Goal: Task Accomplishment & Management: Manage account settings

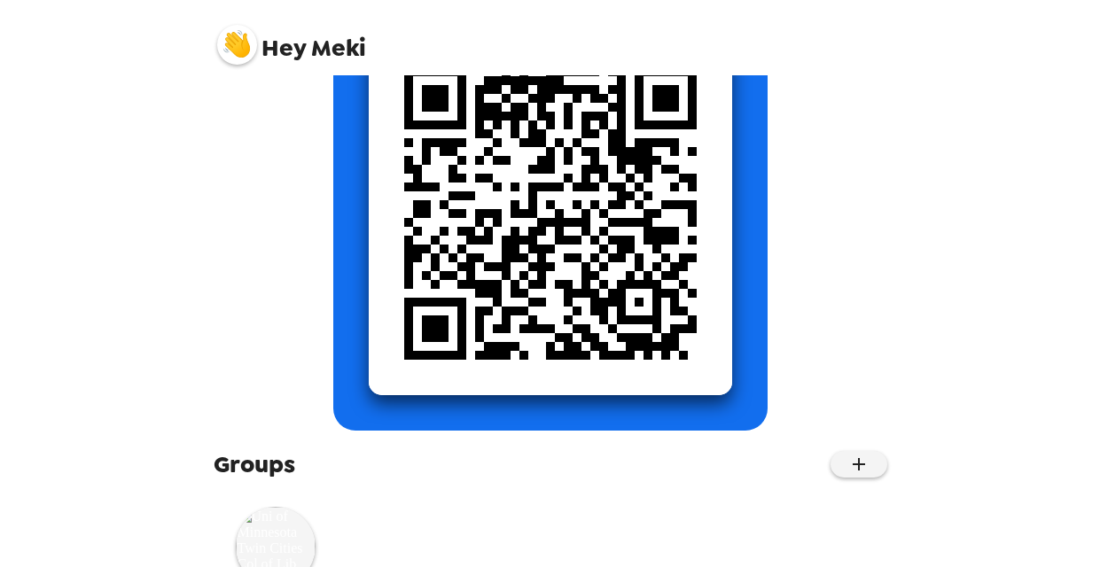
scroll to position [303, 0]
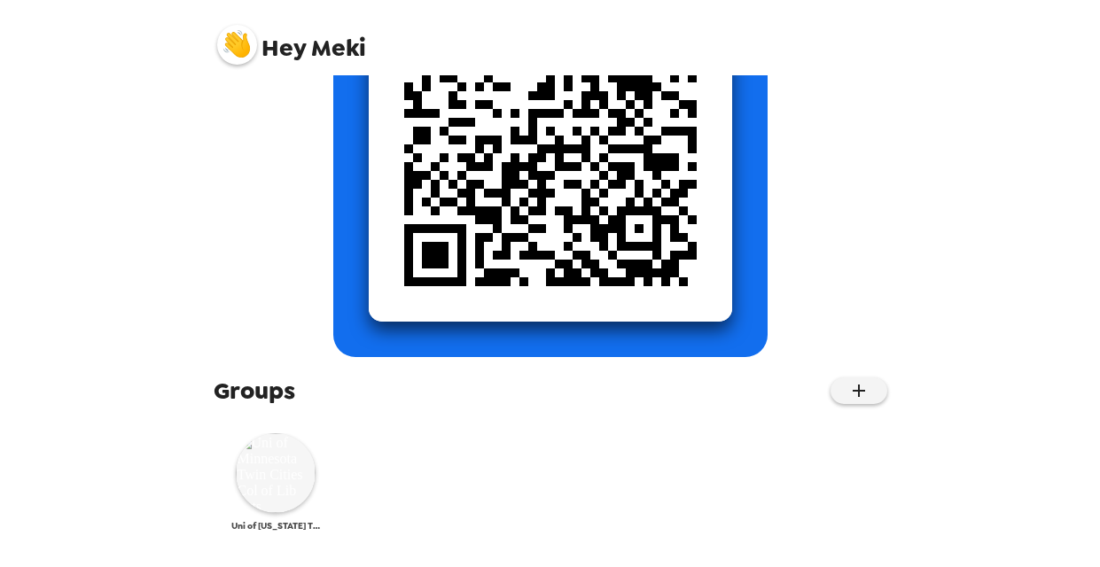
click at [276, 478] on img at bounding box center [276, 473] width 80 height 80
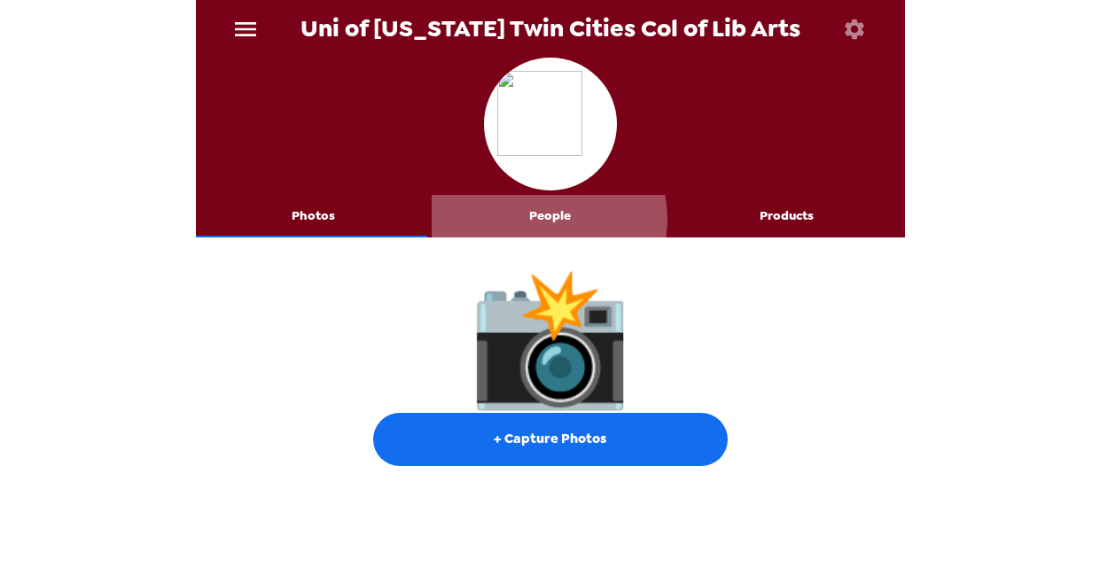
click at [539, 219] on button "People" at bounding box center [549, 216] width 237 height 43
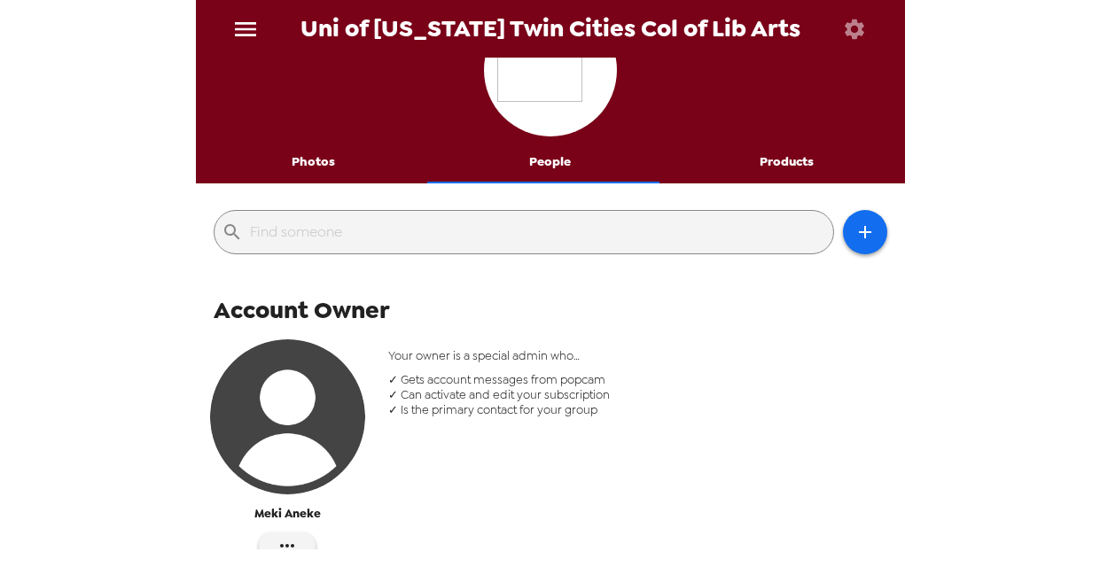
scroll to position [30, 0]
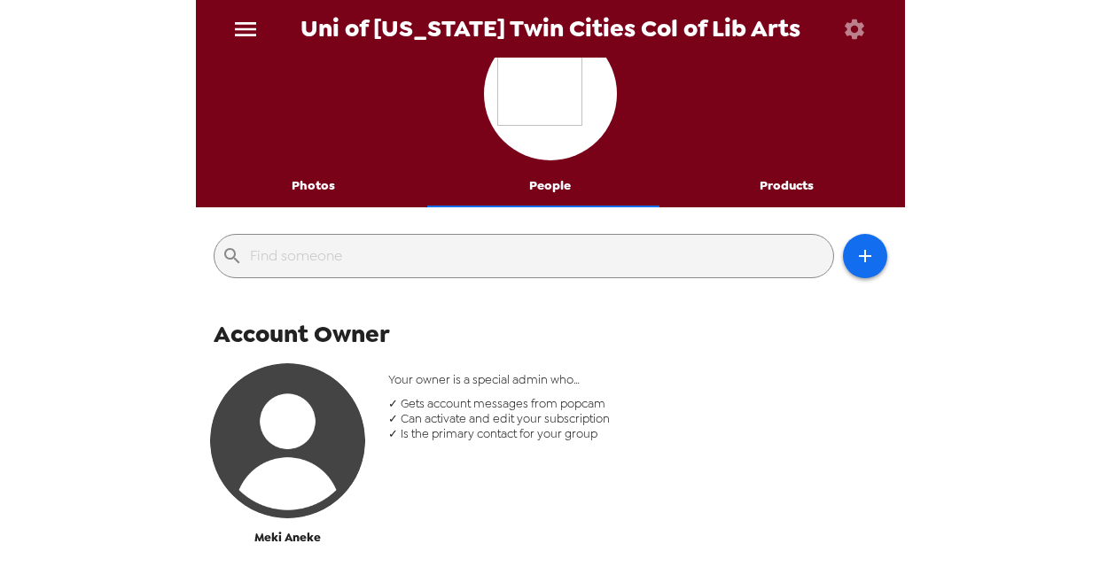
click at [316, 190] on button "Photos" at bounding box center [314, 186] width 237 height 43
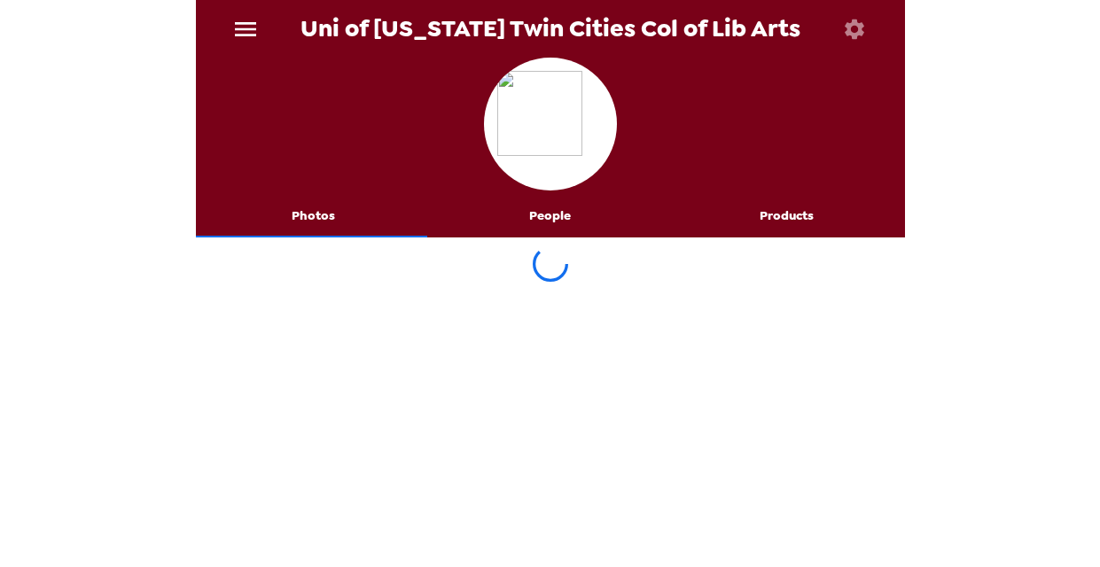
scroll to position [0, 0]
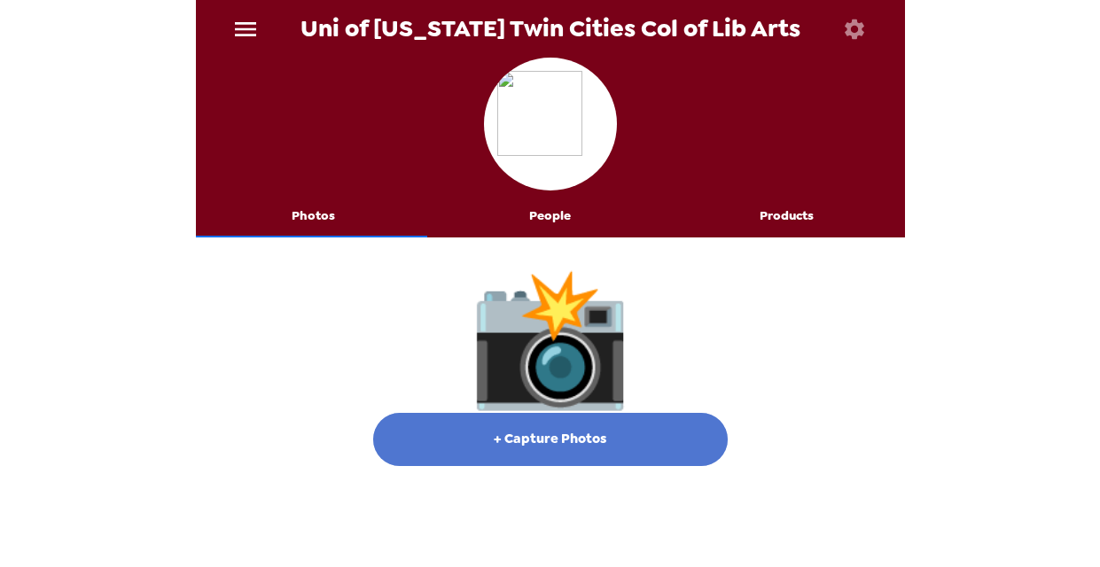
click at [578, 438] on button "+ Capture Photos" at bounding box center [550, 439] width 354 height 53
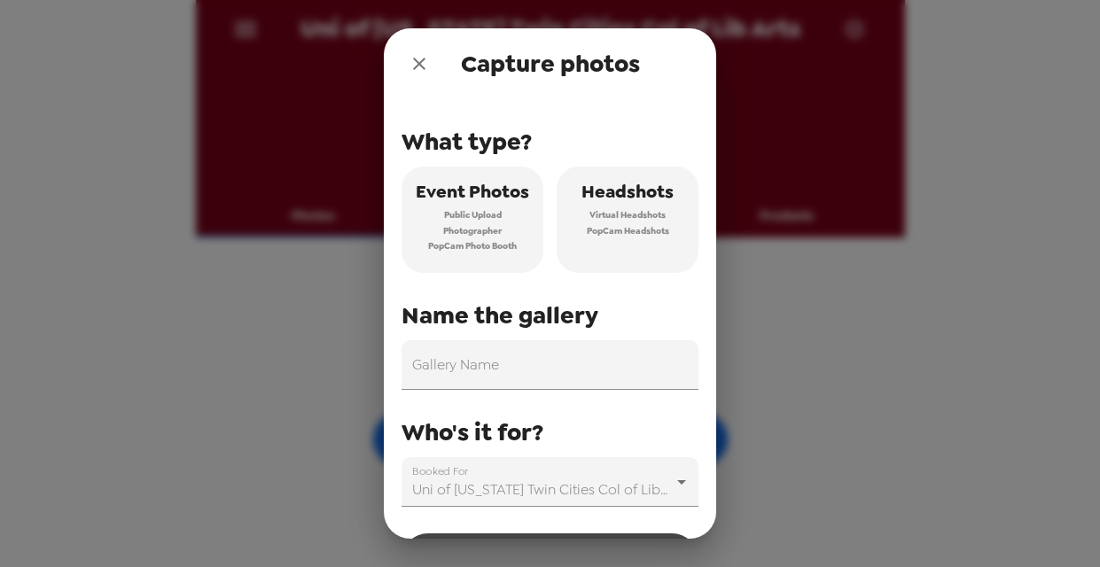
scroll to position [5, 0]
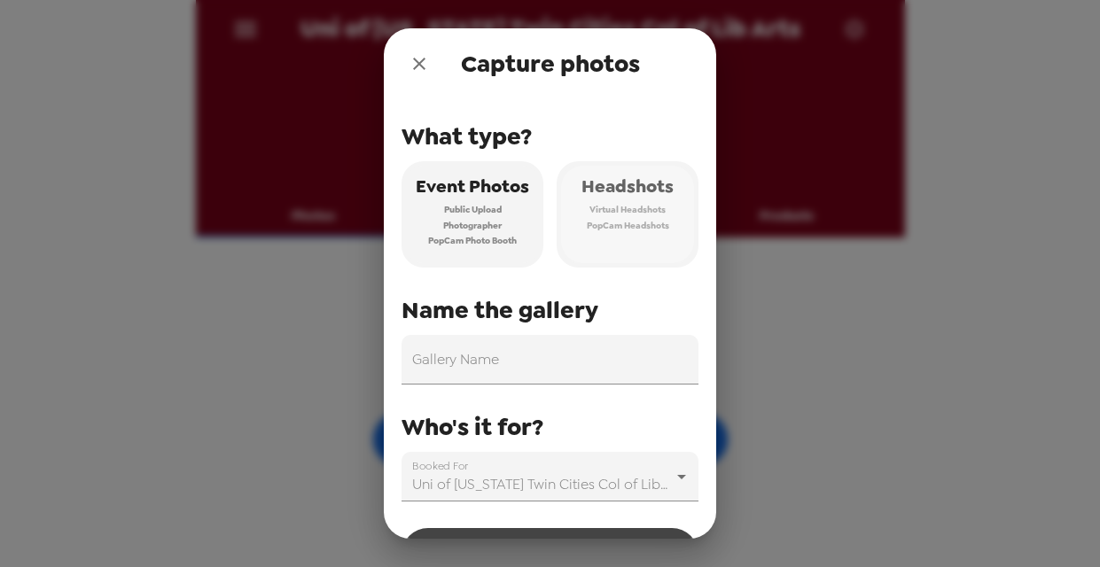
click at [599, 214] on span "Virtual Headshots" at bounding box center [627, 210] width 76 height 16
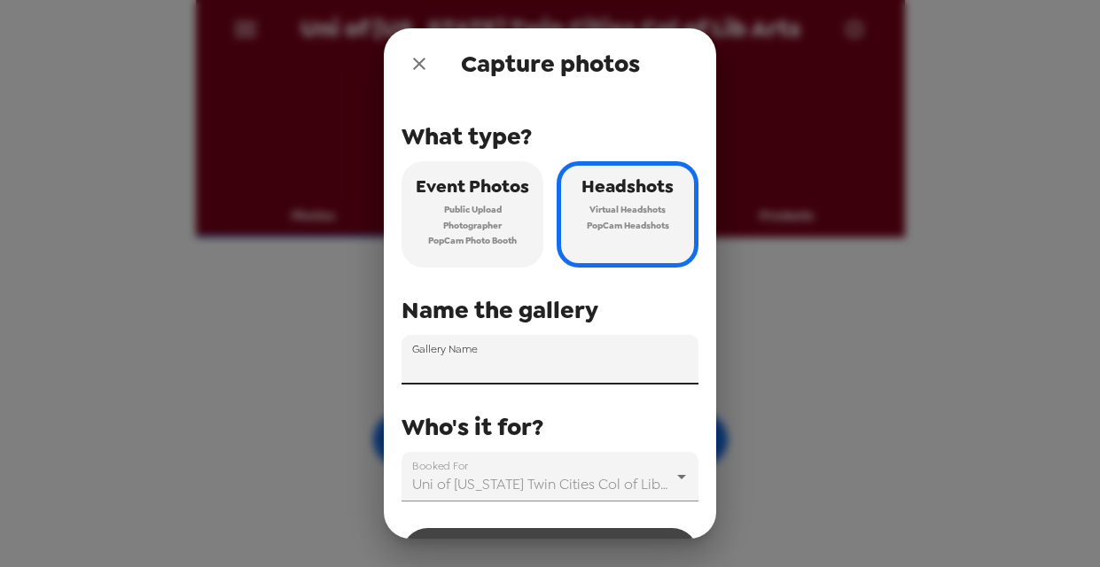
click at [509, 359] on input "Gallery Name" at bounding box center [549, 360] width 297 height 50
type input "C"
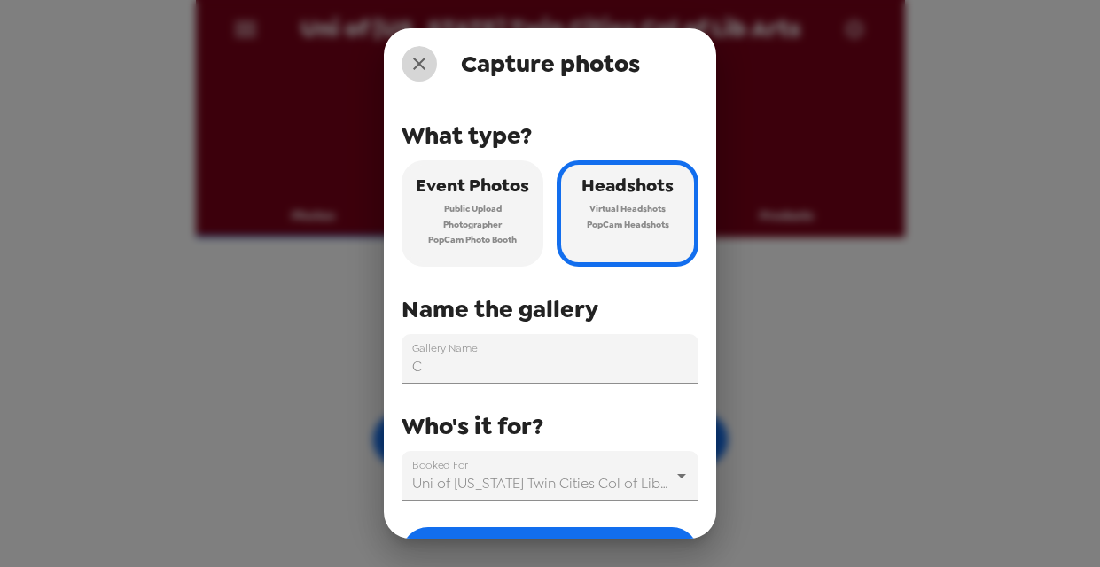
click at [412, 61] on icon "close" at bounding box center [418, 63] width 21 height 21
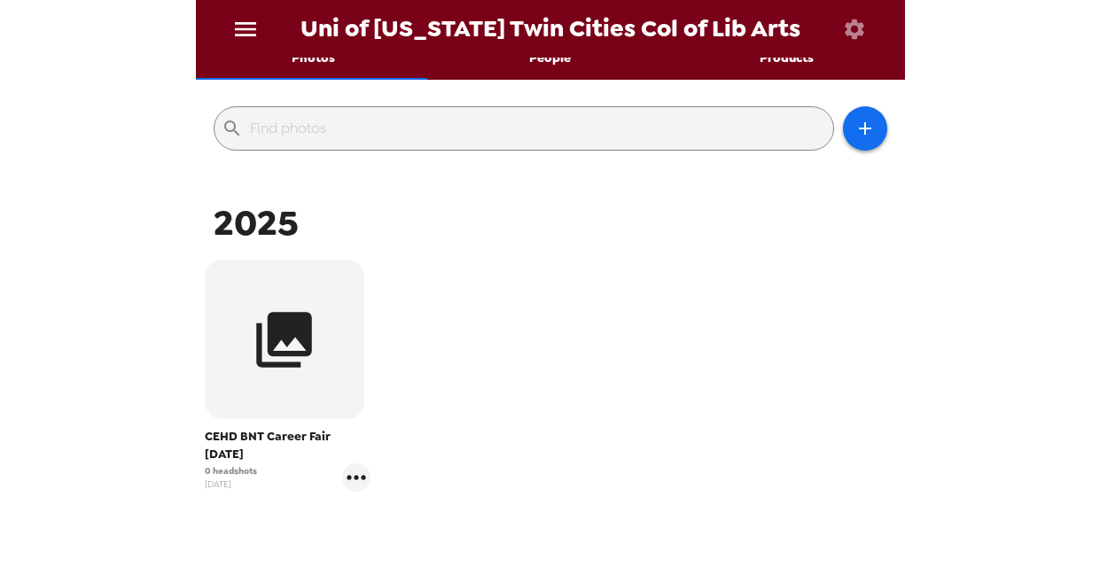
scroll to position [168, 0]
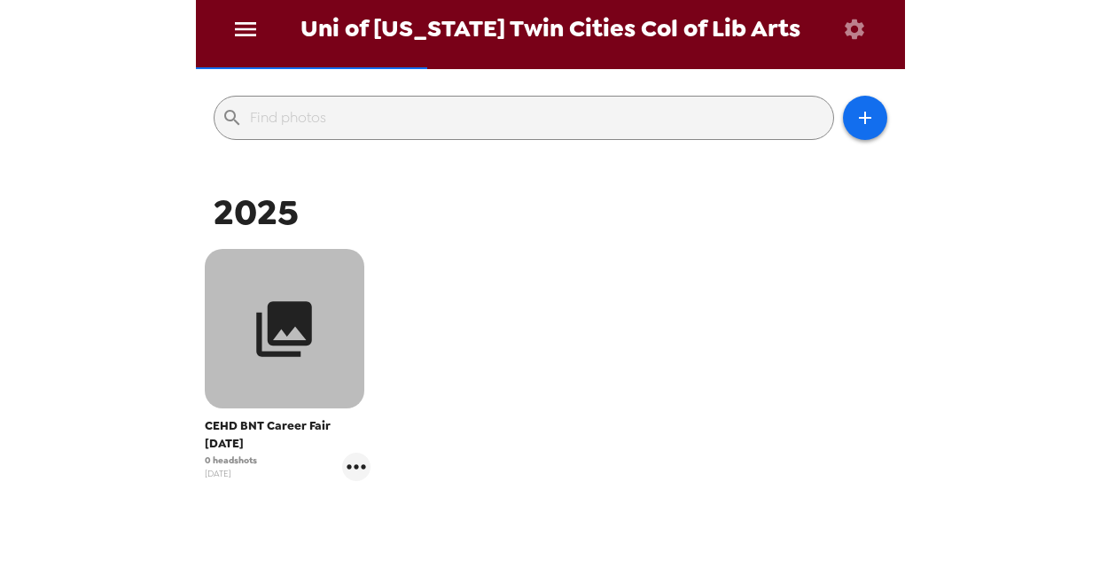
click at [272, 319] on icon "button" at bounding box center [284, 329] width 56 height 56
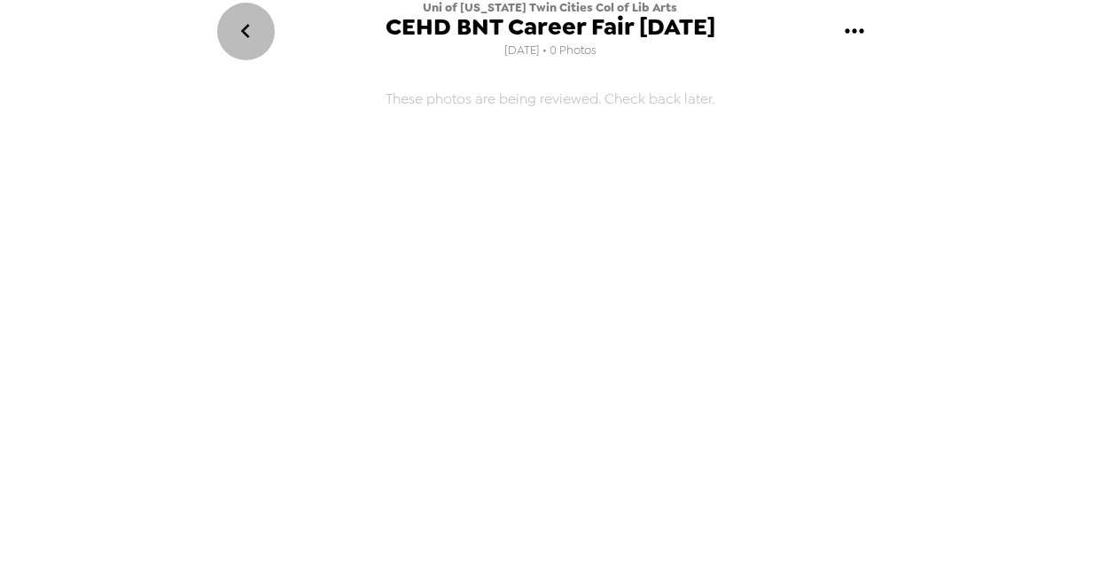
click at [245, 38] on icon "go back" at bounding box center [245, 31] width 28 height 28
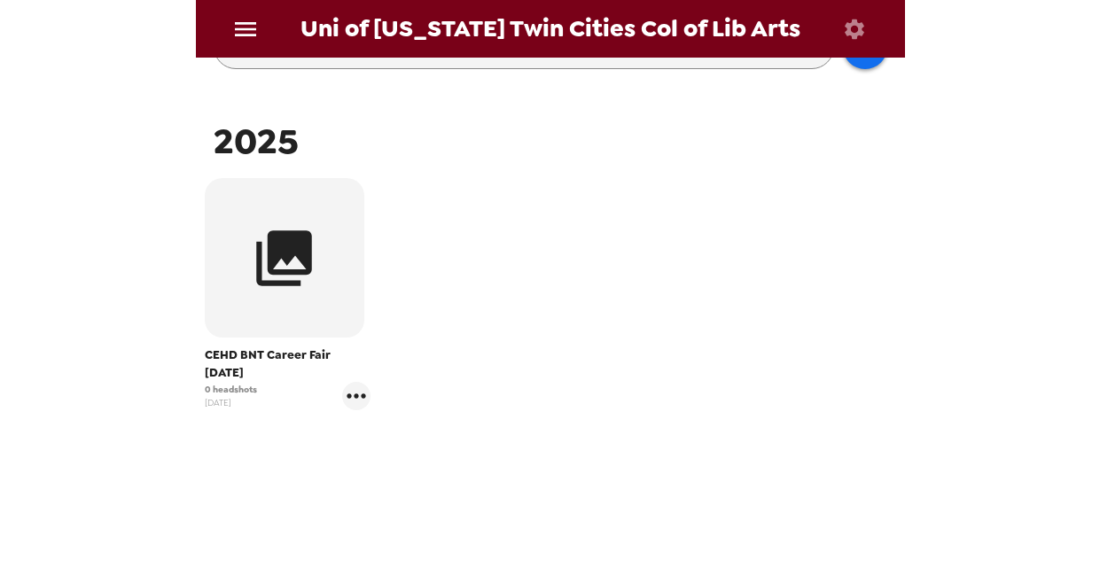
scroll to position [249, 0]
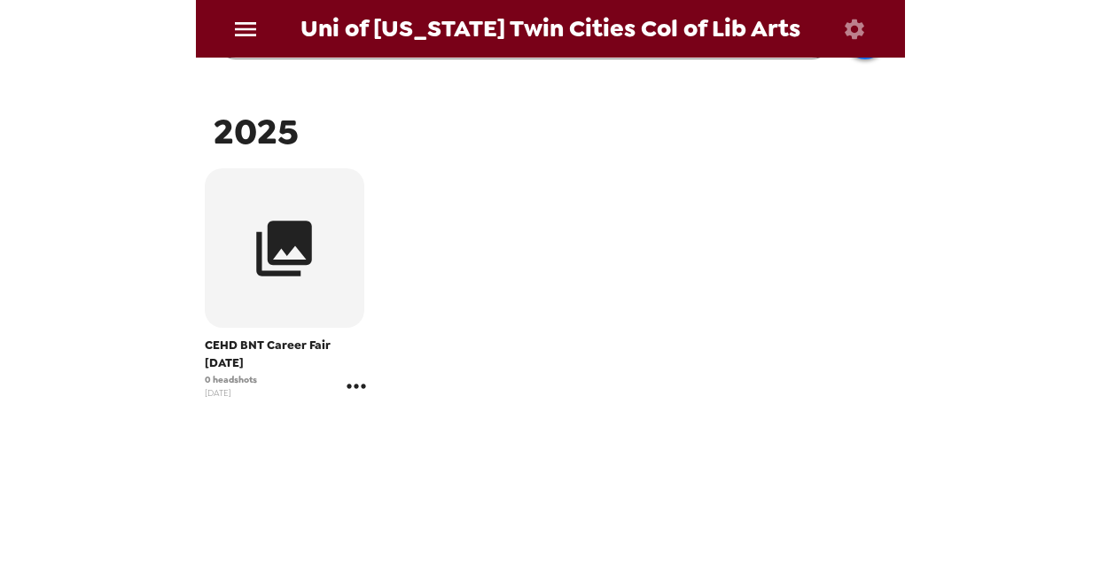
click at [354, 385] on icon "gallery menu" at bounding box center [355, 386] width 19 height 4
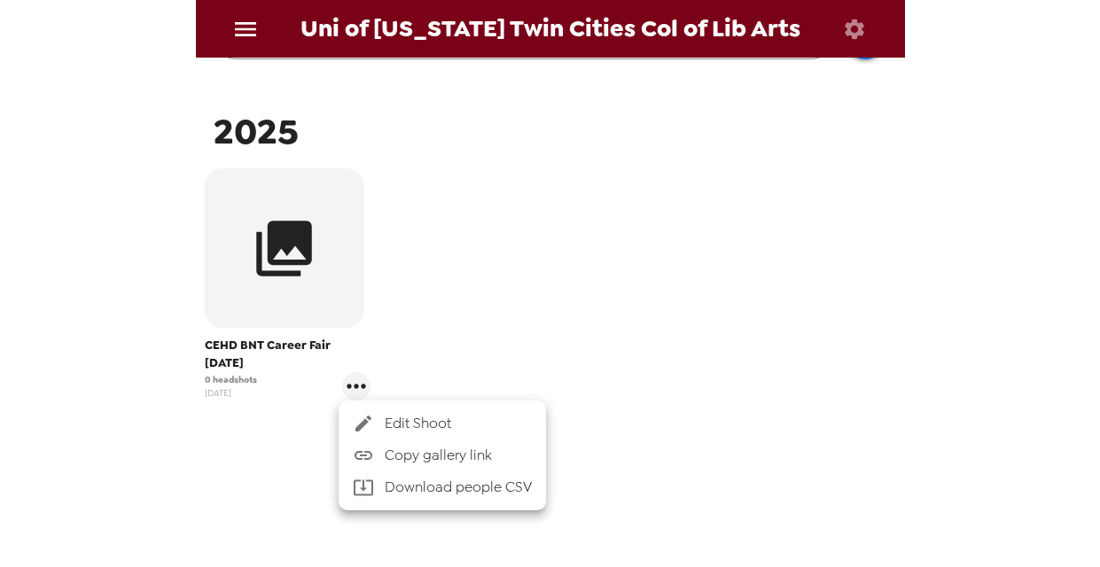
click at [417, 429] on span "Edit Shoot" at bounding box center [458, 423] width 147 height 21
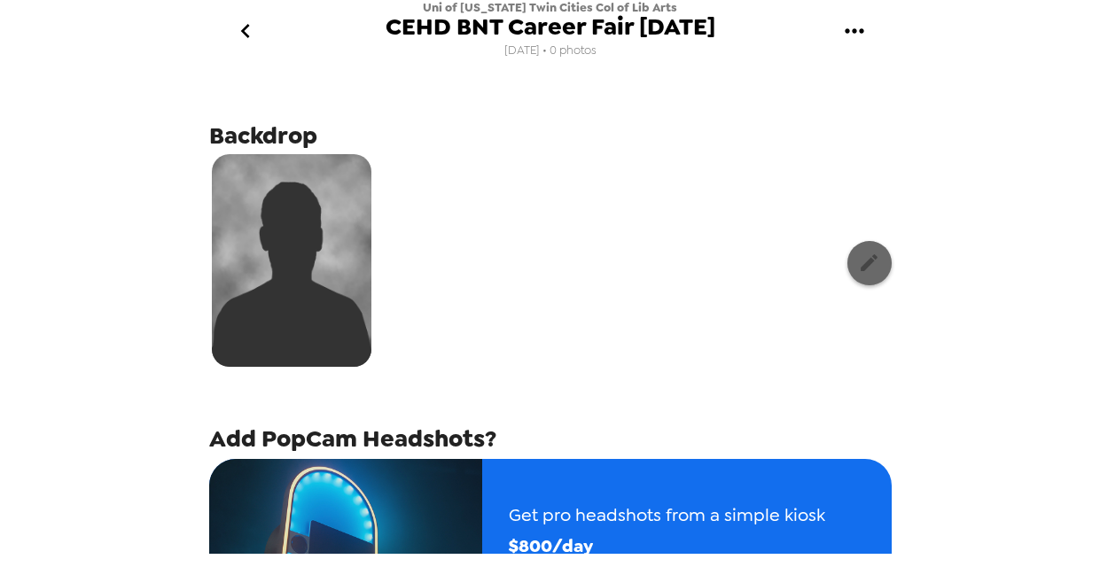
click at [861, 269] on icon "button" at bounding box center [869, 263] width 22 height 22
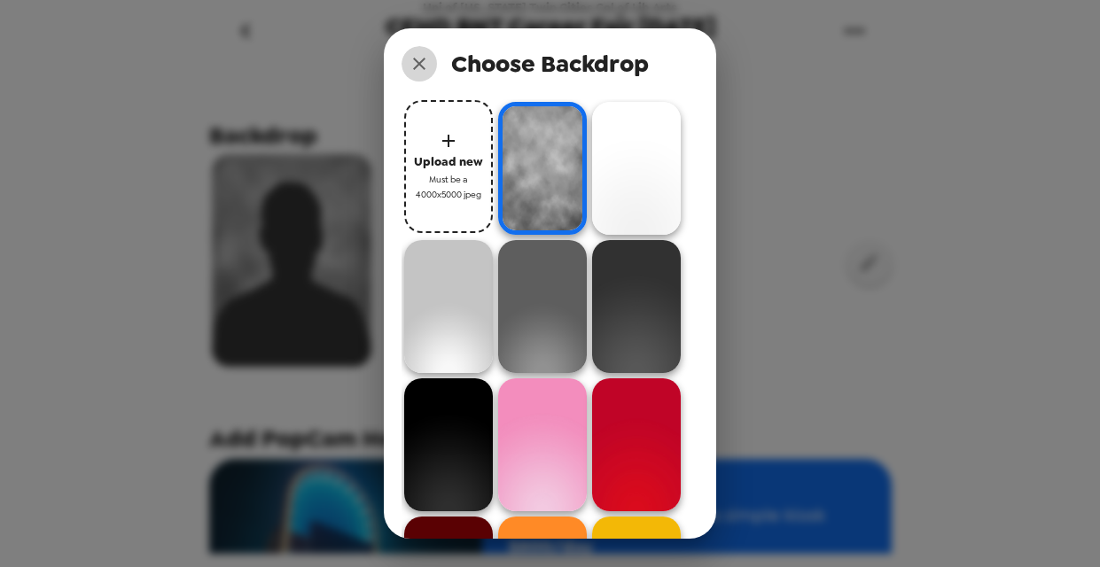
click at [423, 67] on icon "close" at bounding box center [419, 64] width 12 height 12
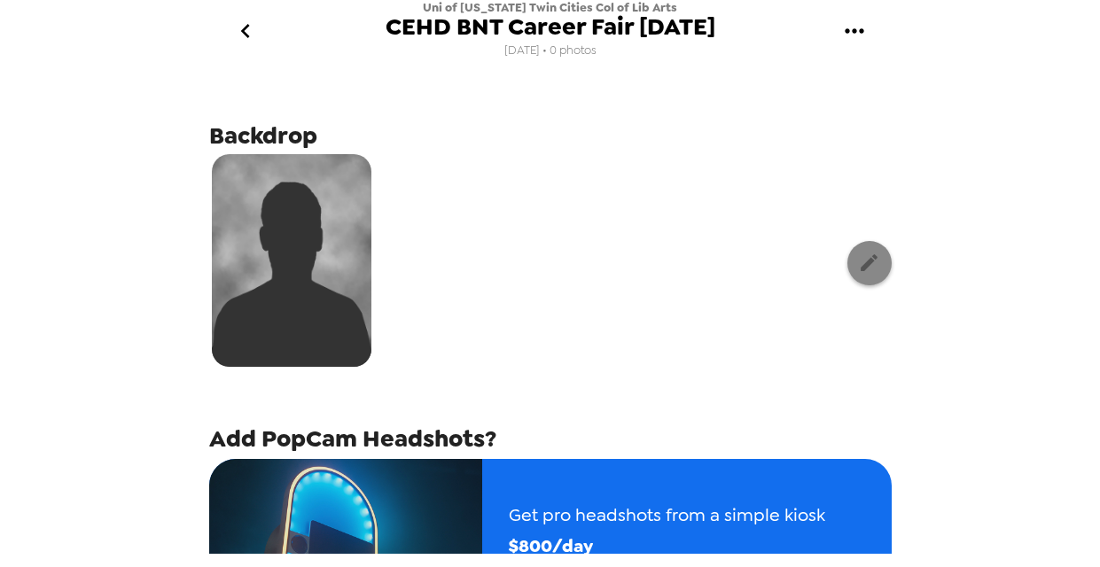
click at [860, 268] on icon "button" at bounding box center [868, 262] width 17 height 17
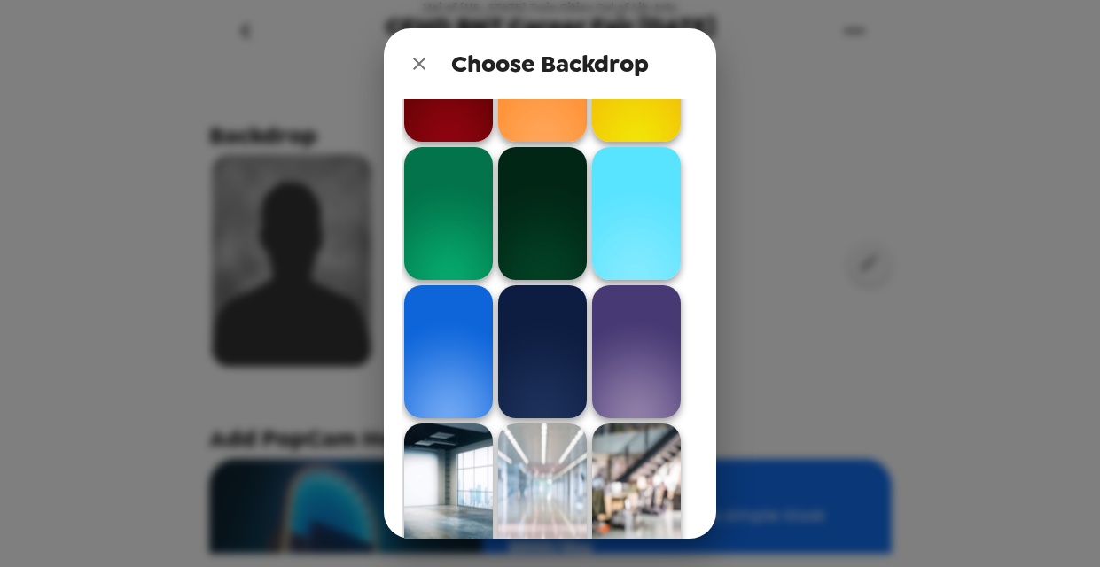
scroll to position [548, 0]
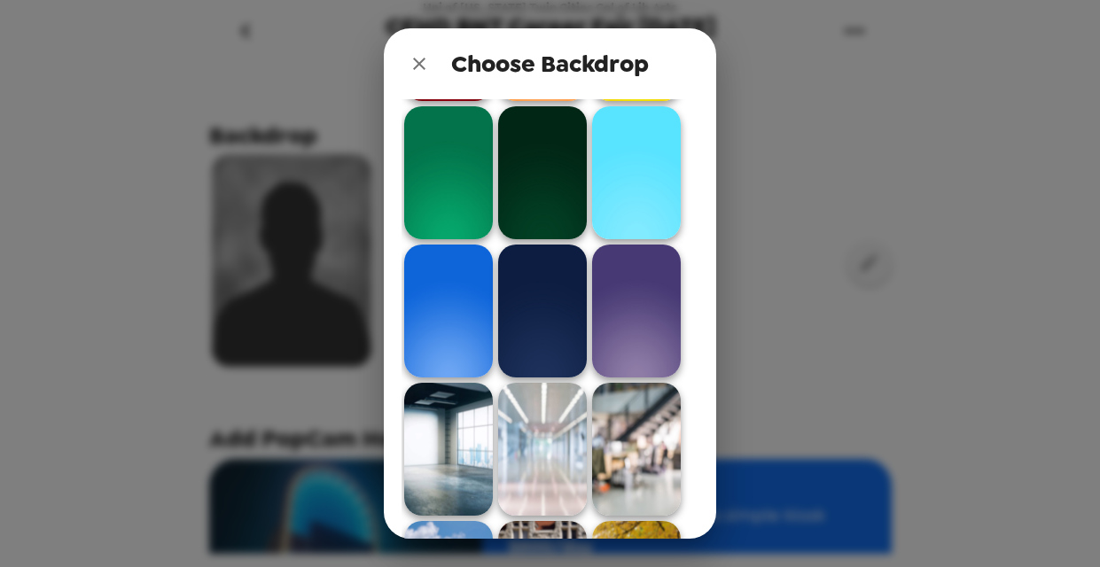
click at [493, 101] on img at bounding box center [448, 34] width 89 height 133
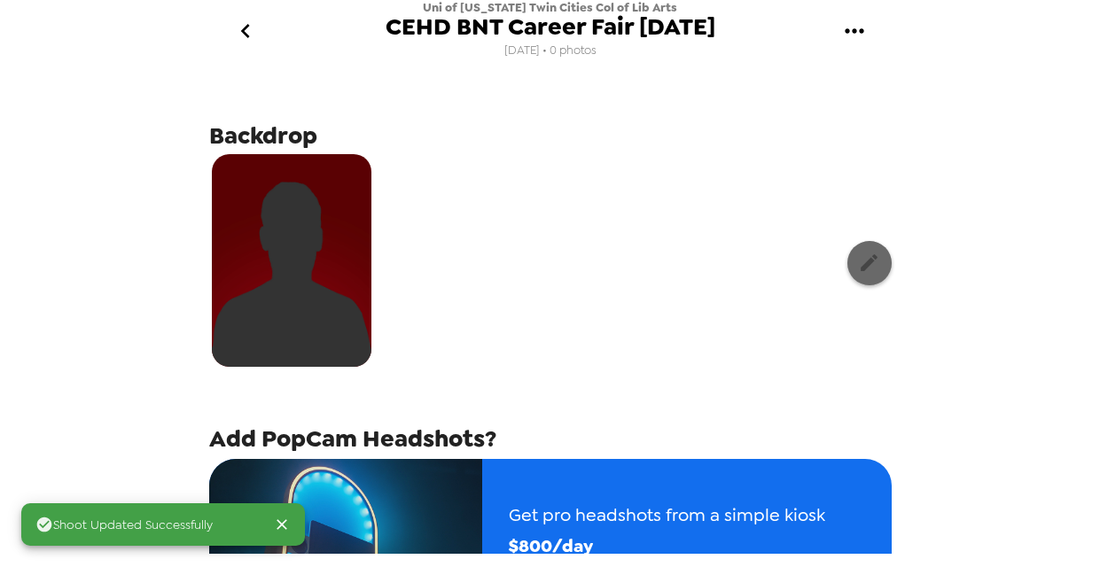
click at [867, 268] on button "button" at bounding box center [869, 263] width 44 height 44
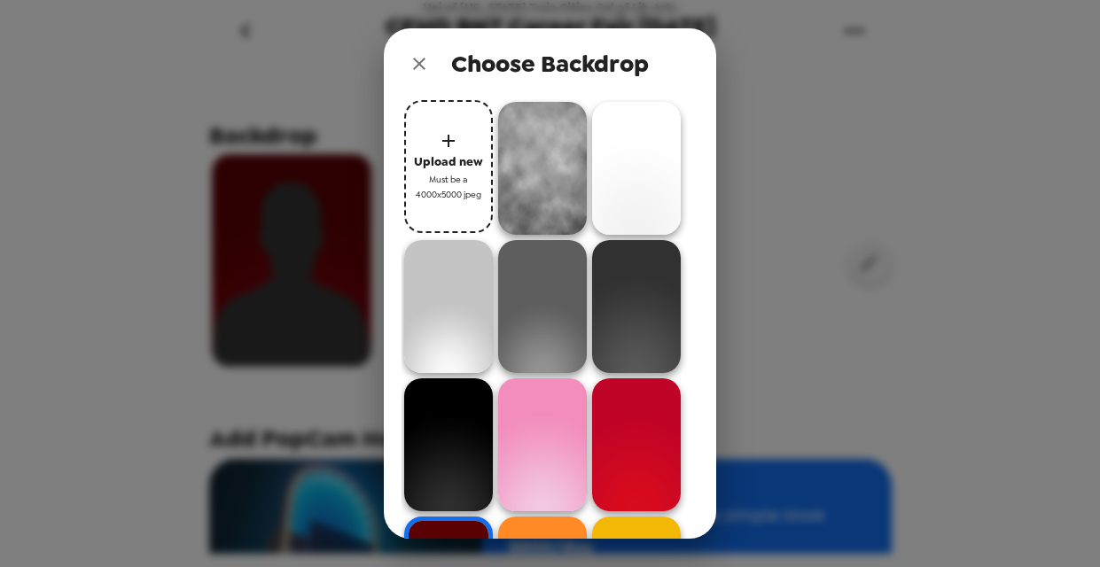
click at [592, 235] on img at bounding box center [636, 168] width 89 height 133
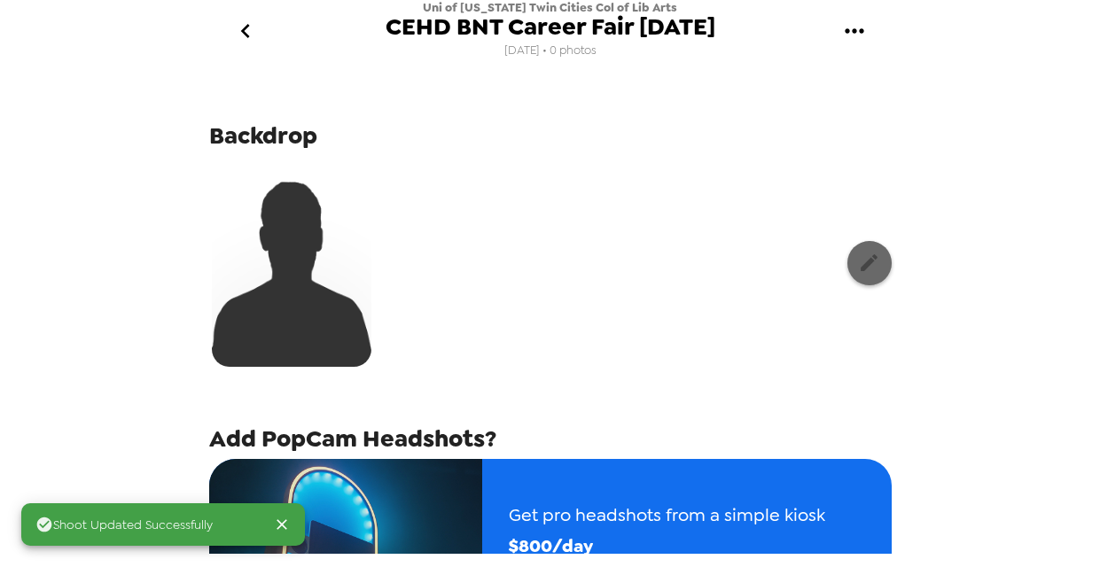
click at [858, 272] on icon "button" at bounding box center [869, 263] width 22 height 22
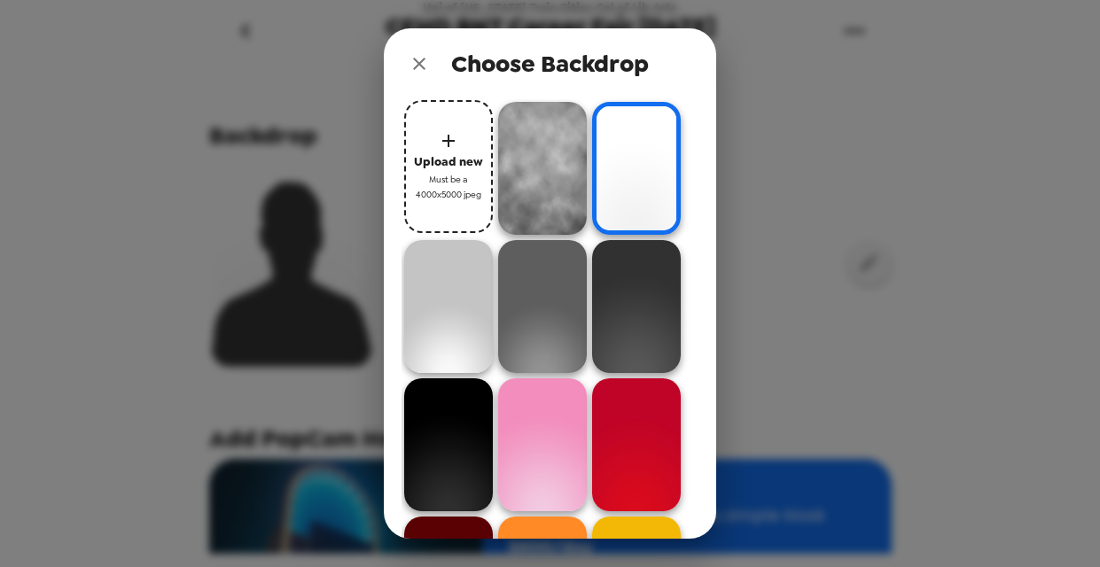
click at [523, 201] on img at bounding box center [542, 168] width 89 height 133
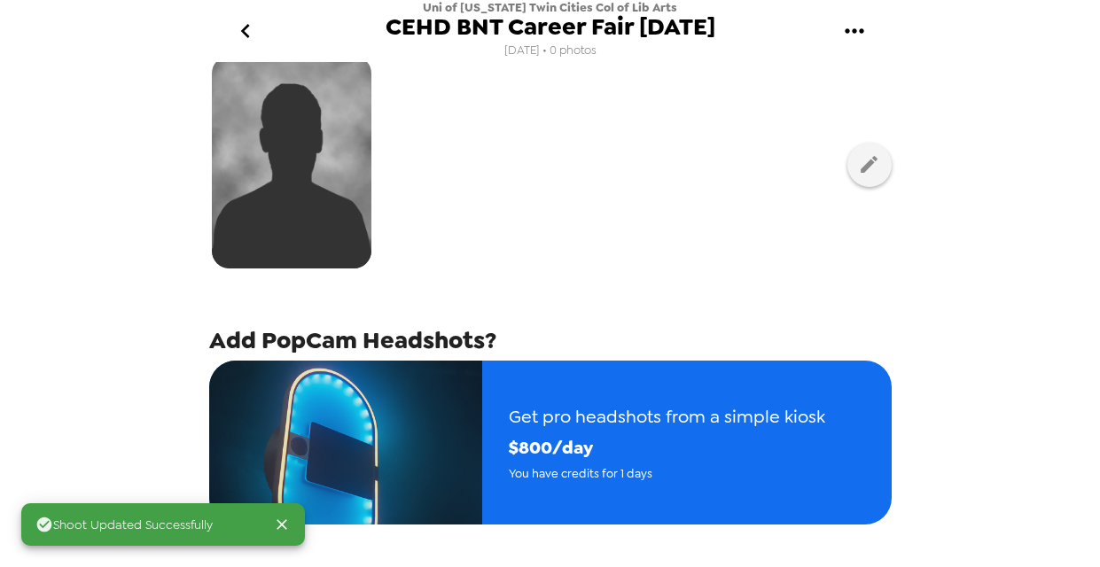
scroll to position [103, 0]
